Goal: Information Seeking & Learning: Learn about a topic

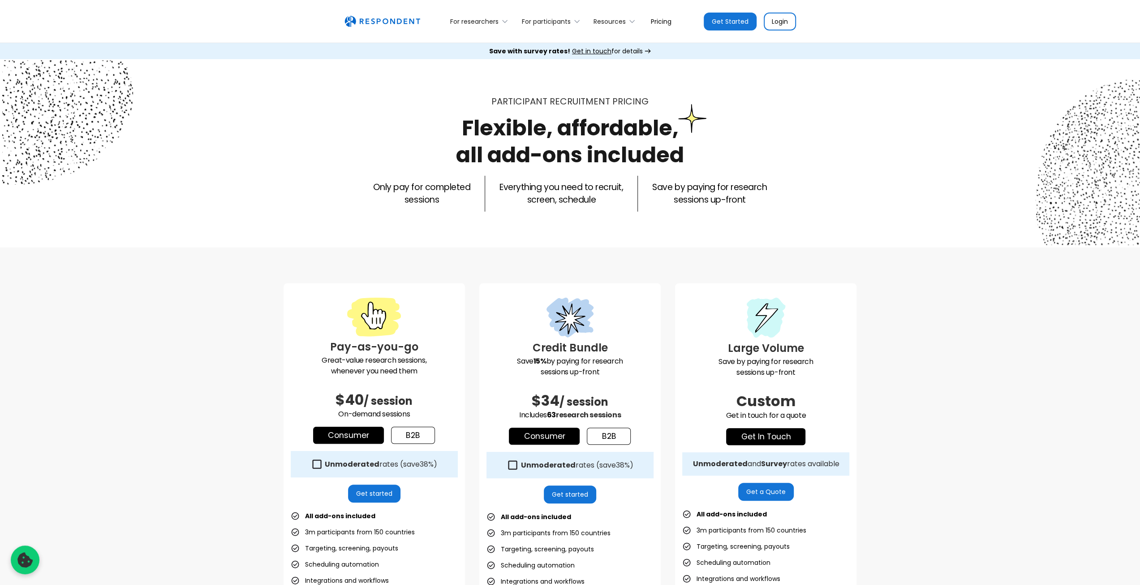
drag, startPoint x: 620, startPoint y: 418, endPoint x: 530, endPoint y: 333, distance: 124.0
click at [530, 333] on div "Credit Bundle Save 15% by paying for research sessions up-front $34 / session I…" at bounding box center [569, 490] width 181 height 415
click at [218, 358] on div "Pay-as-you-go Great-value research sessions, whenever you need them $40 / sessi…" at bounding box center [570, 497] width 1140 height 501
drag, startPoint x: 445, startPoint y: 218, endPoint x: 389, endPoint y: 170, distance: 73.4
click at [389, 169] on div "Participant recruitment PRICING Flexible, affordable, all add-ons included Only…" at bounding box center [571, 153] width 574 height 117
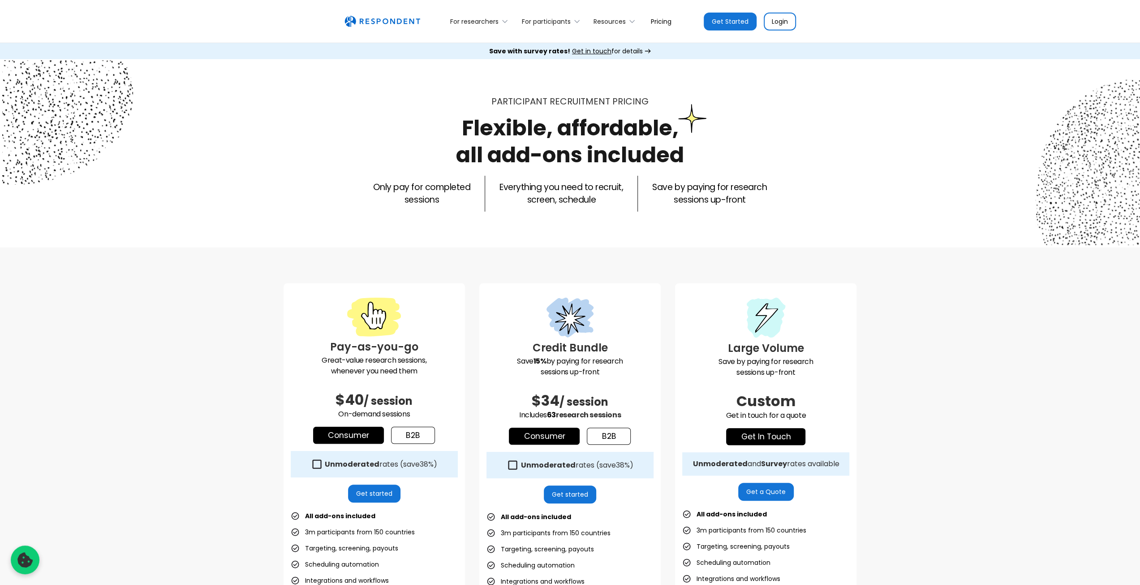
click at [444, 178] on div "Only pay for completed sessions Everything you need to recruit, screen, schedul…" at bounding box center [571, 194] width 574 height 36
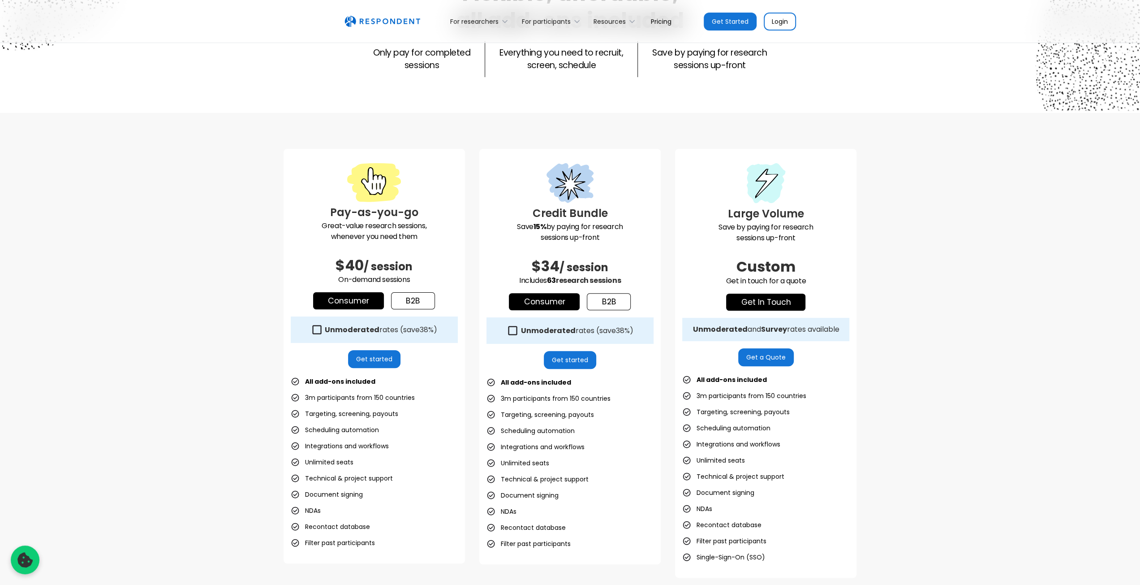
scroll to position [179, 0]
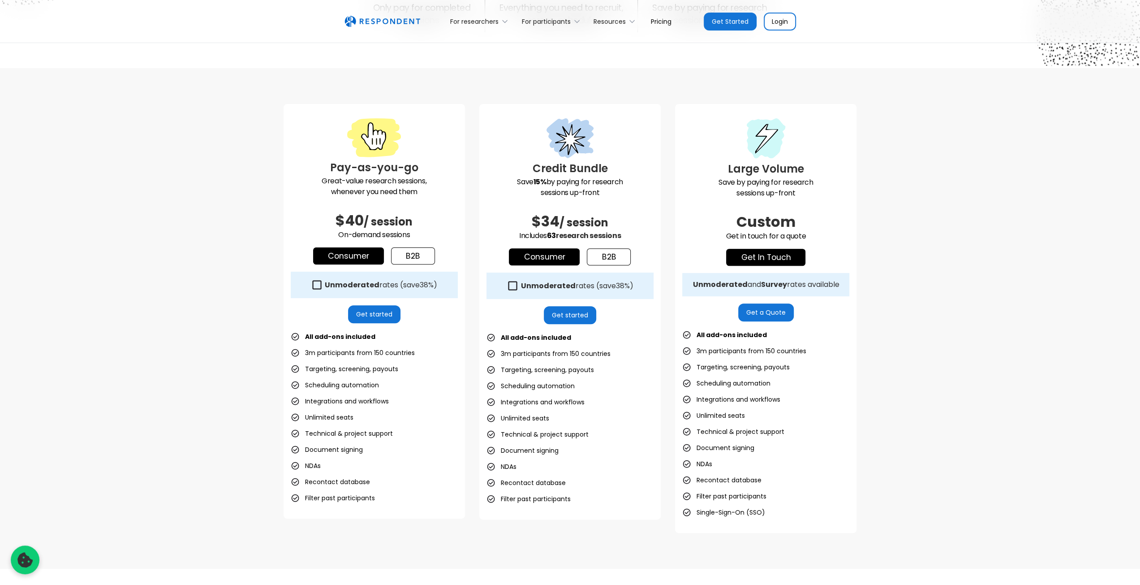
click at [419, 259] on link "b2b" at bounding box center [413, 255] width 44 height 17
click at [344, 257] on link "Consumer" at bounding box center [348, 255] width 71 height 17
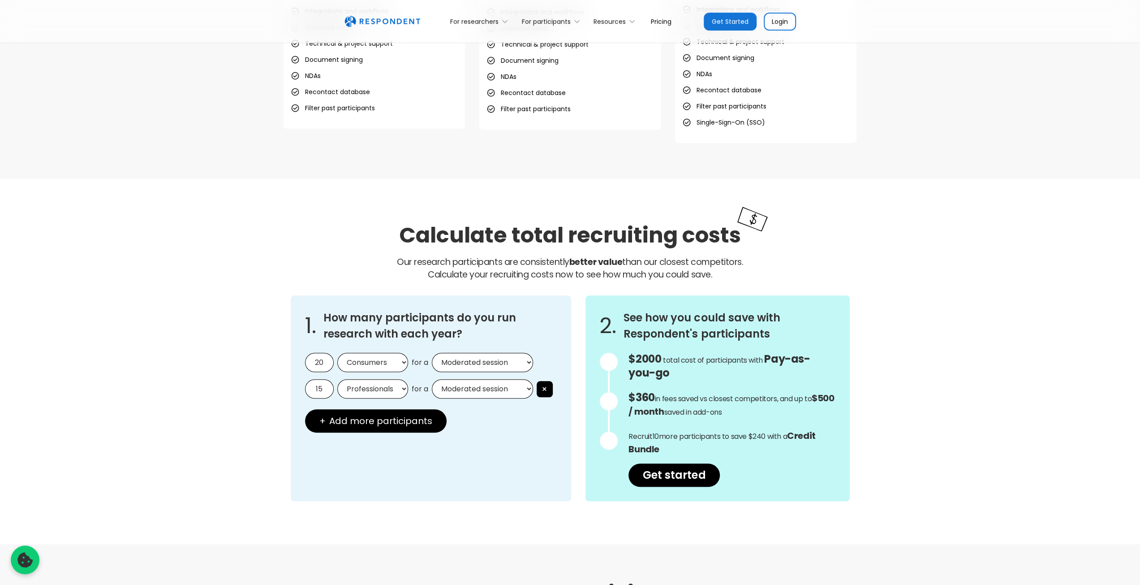
scroll to position [583, 0]
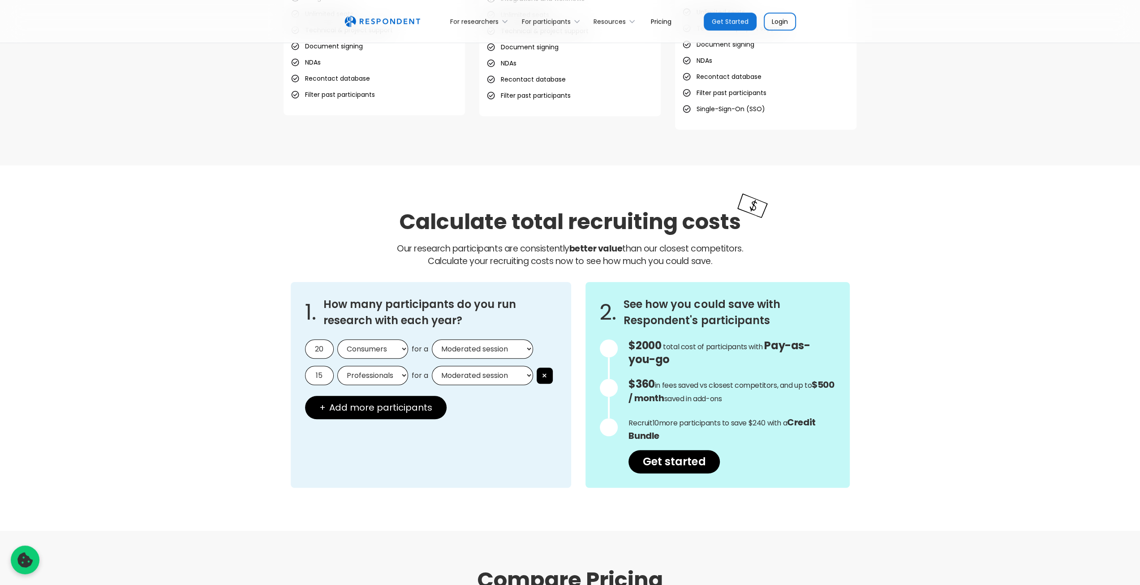
click at [608, 348] on div at bounding box center [609, 348] width 18 height 18
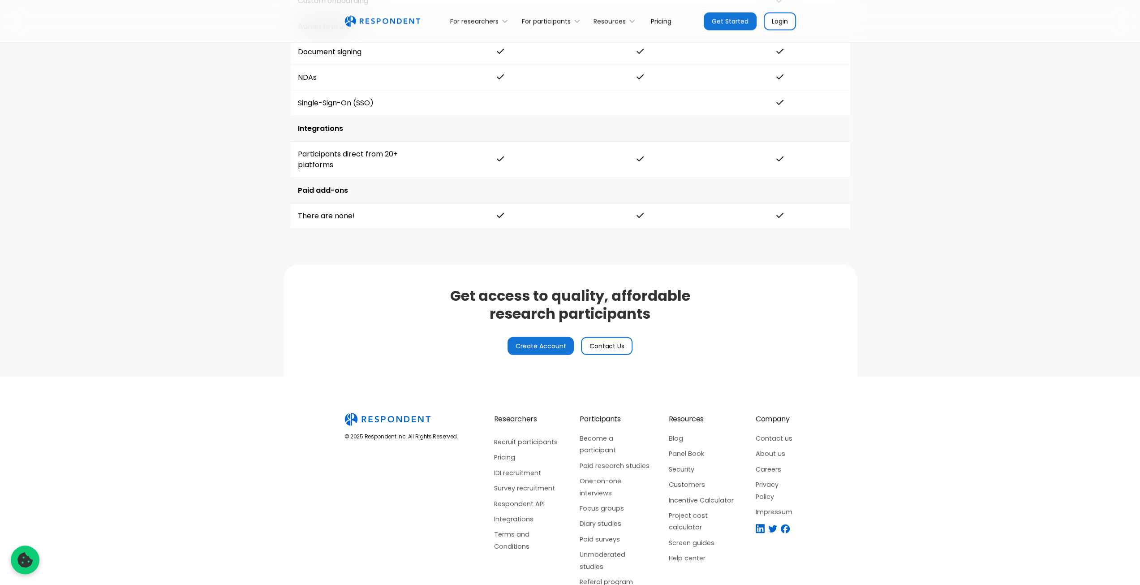
scroll to position [1961, 0]
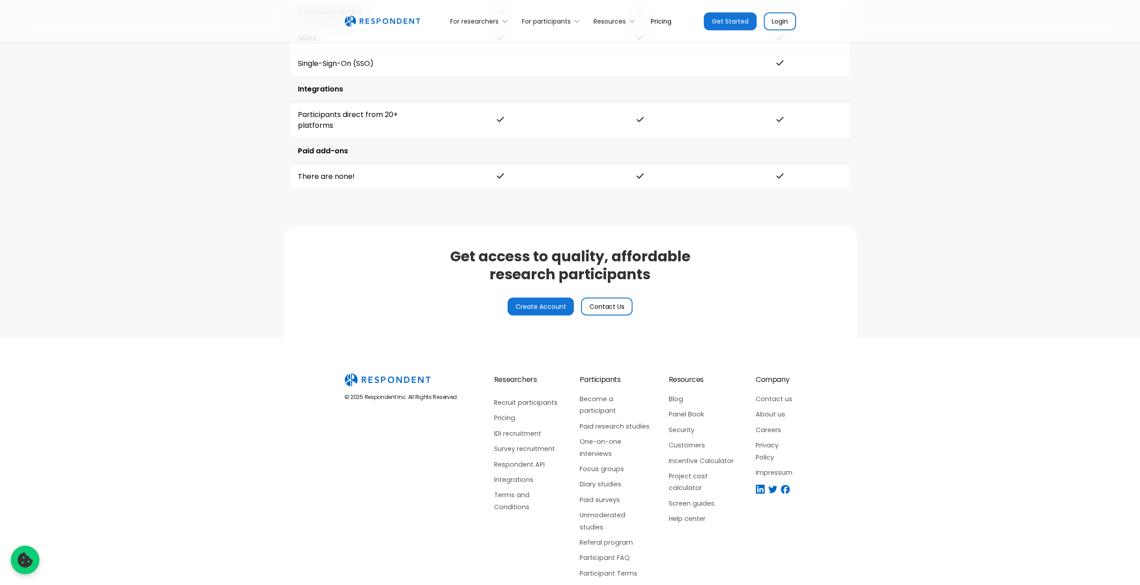
click at [522, 397] on link "Recruit participants" at bounding box center [528, 403] width 68 height 12
click at [610, 494] on link "Paid surveys" at bounding box center [615, 500] width 71 height 12
click at [608, 536] on link "Referal program" at bounding box center [615, 542] width 71 height 12
